Goal: Task Accomplishment & Management: Use online tool/utility

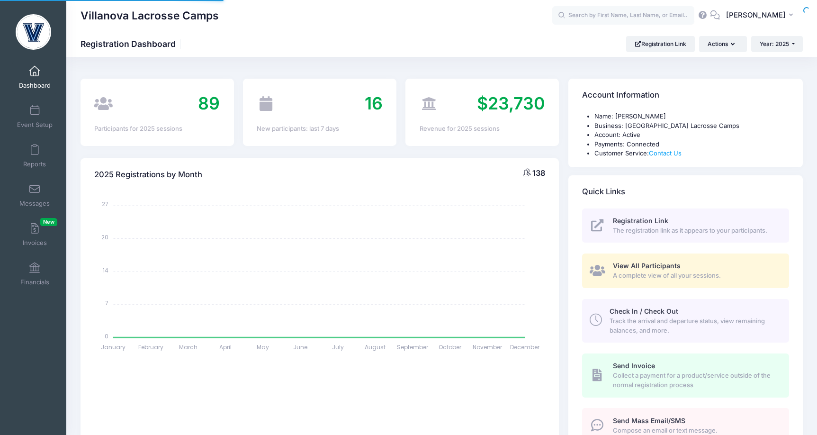
select select
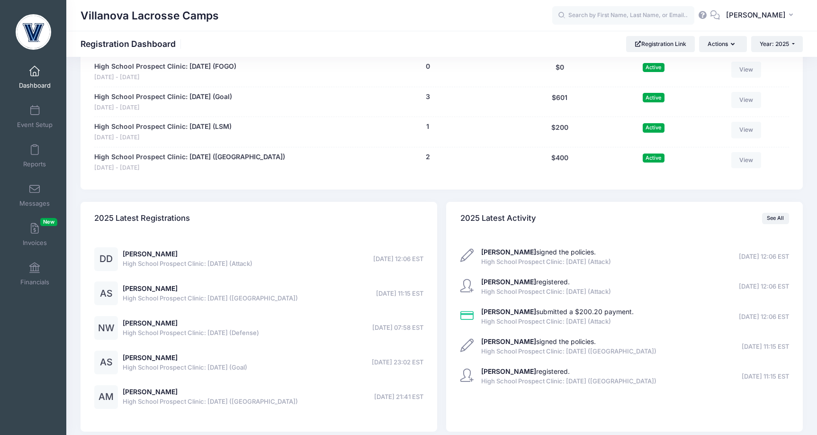
scroll to position [794, 0]
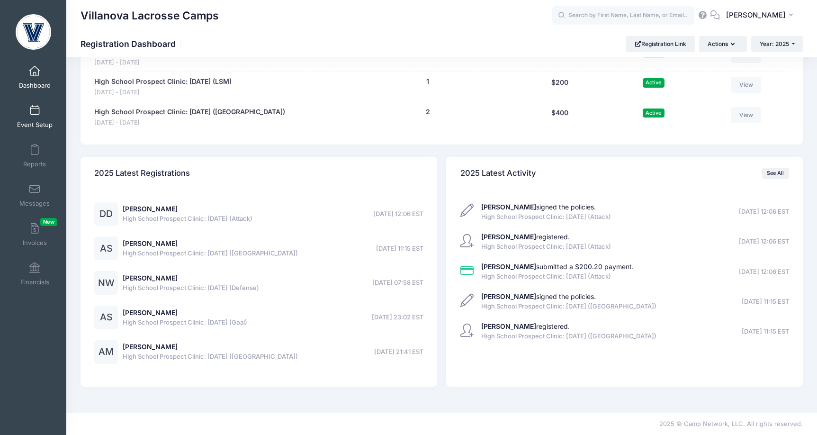
click at [29, 118] on link "Event Setup" at bounding box center [34, 116] width 45 height 33
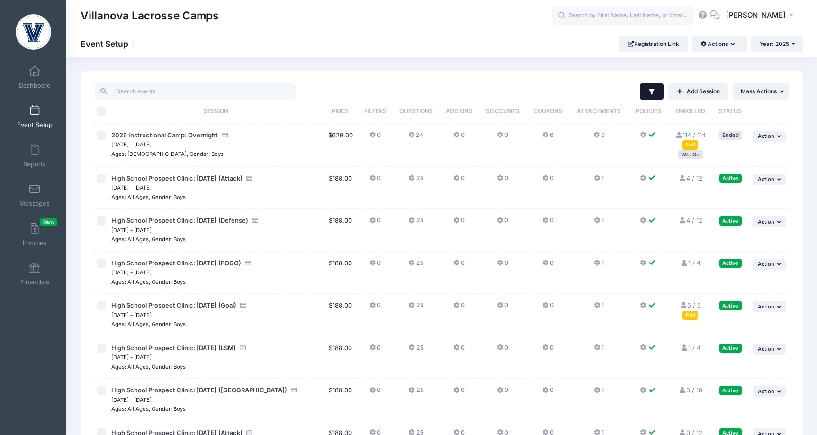
click at [657, 93] on button "Filter" at bounding box center [652, 91] width 24 height 16
click at [524, 190] on input "Completed" at bounding box center [523, 190] width 9 height 9
checkbox input "false"
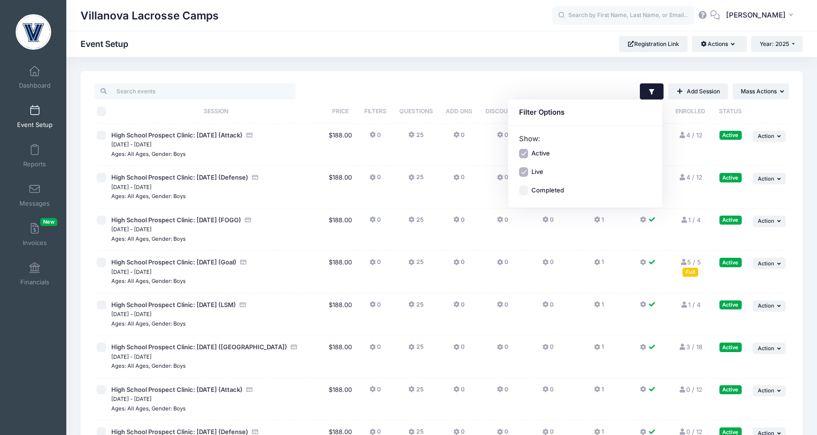
click at [480, 203] on td "0" at bounding box center [503, 187] width 48 height 43
